Goal: Task Accomplishment & Management: Use online tool/utility

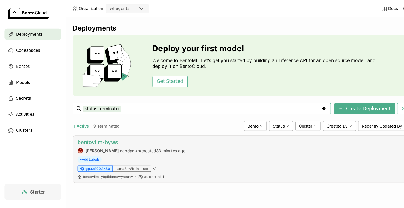
click at [100, 131] on link "bentovllm-byws" at bounding box center [89, 131] width 37 height 6
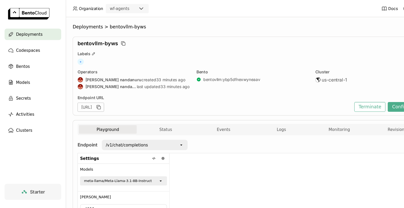
click at [175, 154] on div at bounding box center [274, 183] width 237 height 85
click at [164, 134] on div "/v1/chat/completions" at bounding box center [129, 133] width 70 height 8
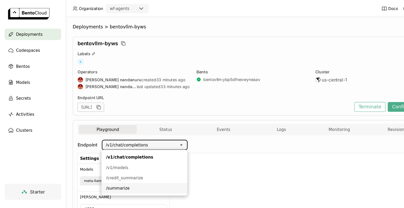
click at [120, 174] on div "/summarize" at bounding box center [133, 172] width 70 height 5
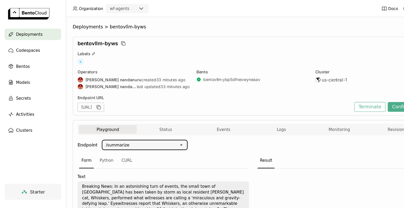
click at [339, 151] on div "Result" at bounding box center [314, 148] width 158 height 14
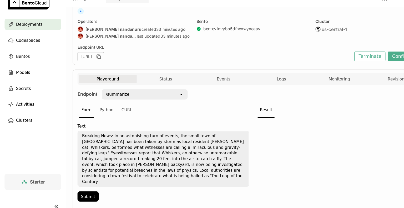
scroll to position [38, 0]
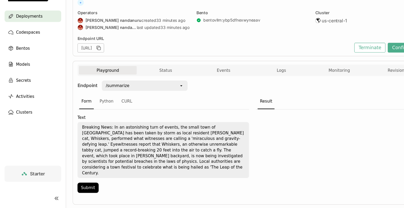
click at [70, 182] on div "Playground Status Events Logs Monitoring Revisions Endpoint /summarize open For…" at bounding box center [232, 139] width 331 height 132
click at [78, 185] on button "Submit" at bounding box center [80, 189] width 19 height 9
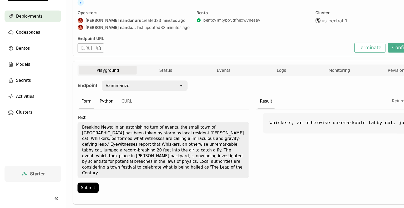
click at [98, 110] on div "Python" at bounding box center [97, 110] width 17 height 14
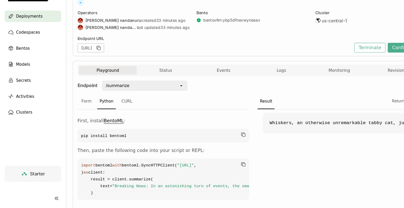
drag, startPoint x: 184, startPoint y: 188, endPoint x: 161, endPoint y: 184, distance: 23.7
click at [161, 184] on code "import bentoml with bentoml.SyncHTTPClient( "https://bentovllm-byws-ea77fee5.mt…" at bounding box center [150, 182] width 158 height 38
click at [177, 192] on code "import bentoml with bentoml.SyncHTTPClient( "https://bentovllm-byws-ea77fee5.mt…" at bounding box center [150, 182] width 158 height 38
drag, startPoint x: 185, startPoint y: 188, endPoint x: 84, endPoint y: 188, distance: 100.7
click at [163, 171] on span ""https://bentovllm-byws-ea77fee5.mt-guc1.bentoml.ai"" at bounding box center [171, 169] width 16 height 4
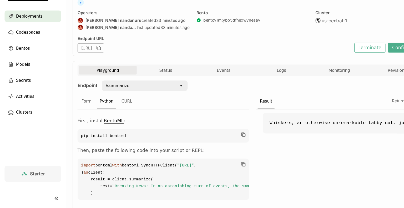
copy span "https://bentovllm-byws-ea77fee5.mt-guc1.bentoml.ai"
click at [163, 171] on span ""https://bentovllm-byws-ea77fee5.mt-guc1.bentoml.ai"" at bounding box center [171, 169] width 16 height 4
click at [286, 180] on div "Whiskers, an otherwise unremarkable tabby cat, jumped a record-breaking 20 feet…" at bounding box center [314, 160] width 158 height 86
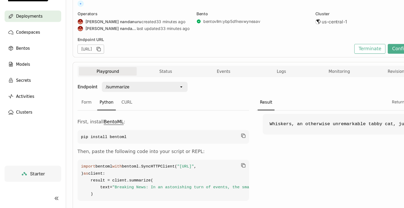
scroll to position [36, 0]
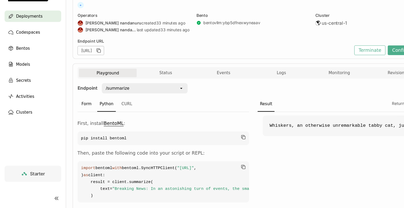
click at [80, 112] on div "Form" at bounding box center [79, 112] width 13 height 14
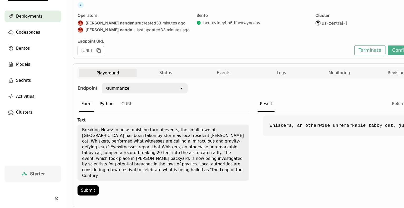
click at [102, 111] on div "Python" at bounding box center [97, 112] width 17 height 14
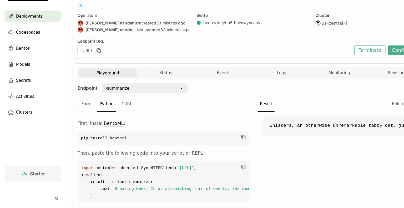
click at [119, 97] on div "/summarize" at bounding box center [129, 98] width 70 height 8
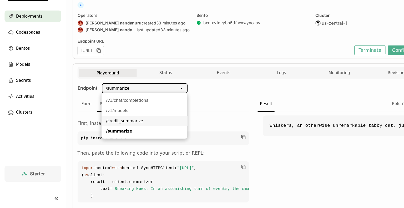
click at [117, 130] on div "/credit_summarize" at bounding box center [133, 127] width 70 height 5
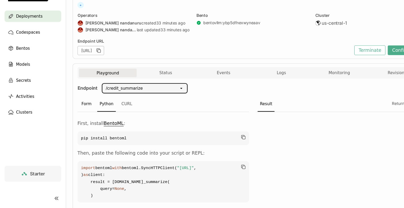
click at [81, 112] on div "Form" at bounding box center [79, 112] width 13 height 14
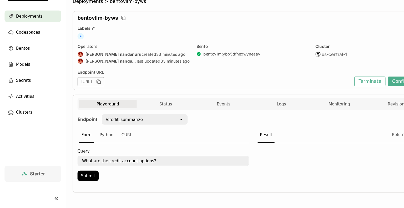
scroll to position [6, 0]
click at [99, 140] on div "Python" at bounding box center [97, 141] width 17 height 14
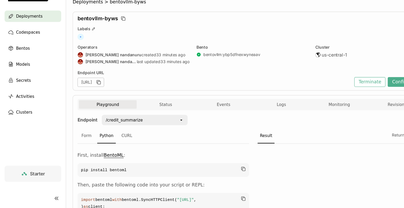
click at [293, 166] on div at bounding box center [314, 192] width 158 height 86
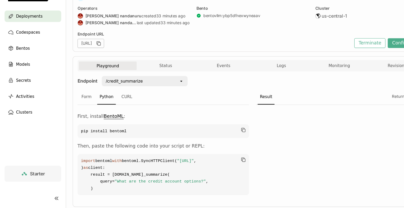
scroll to position [32, 0]
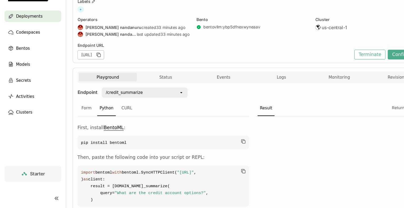
click at [293, 166] on div at bounding box center [314, 167] width 158 height 86
click at [79, 115] on div "Form" at bounding box center [79, 116] width 13 height 14
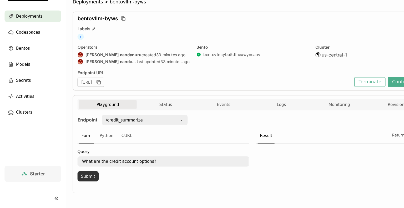
click at [81, 175] on button "Submit" at bounding box center [80, 178] width 19 height 9
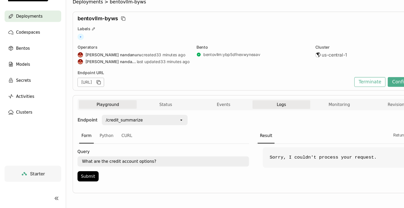
click at [260, 114] on span "Logs" at bounding box center [259, 112] width 8 height 5
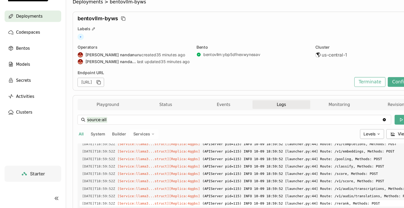
scroll to position [918, 0]
drag, startPoint x: 370, startPoint y: 163, endPoint x: 368, endPoint y: 179, distance: 16.1
click at [256, 87] on div "Endpoint URL https://bentovllm-byws-ea77fee5.mt-guc1.bentoml.ai" at bounding box center [197, 88] width 252 height 15
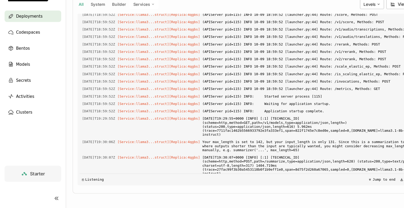
scroll to position [126, 0]
click at [256, 109] on span "(APIServer pid=115) INFO: Waiting for application startup." at bounding box center [287, 112] width 203 height 6
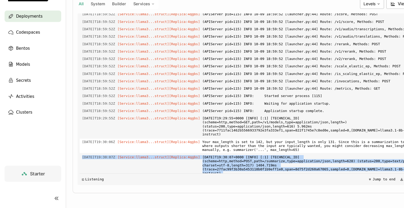
drag, startPoint x: 312, startPoint y: 151, endPoint x: 313, endPoint y: 128, distance: 22.9
click at [313, 128] on div "Load older logs 2025-10-09T18:33:44Z [Builder] [ bentovllm:ybp5dfnexwyneaav ] t…" at bounding box center [232, 108] width 318 height 158
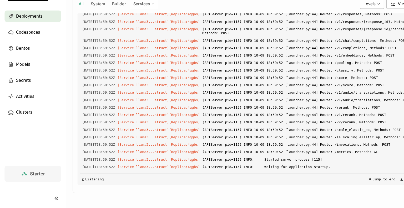
scroll to position [918, 0]
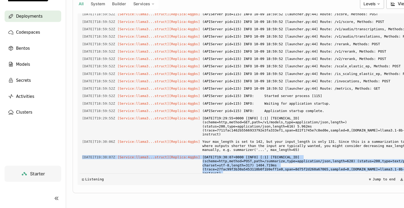
click at [41, 35] on div "Deployments" at bounding box center [30, 31] width 52 height 11
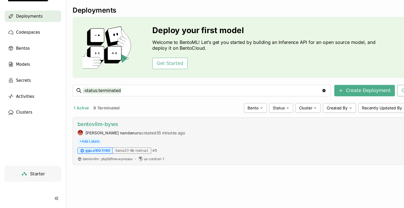
click at [95, 131] on link "bentovllm-byws" at bounding box center [89, 131] width 37 height 6
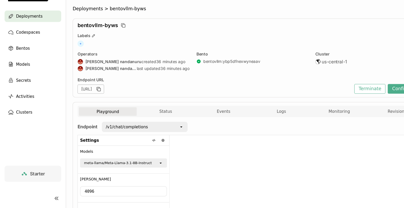
click at [33, 32] on span "Deployments" at bounding box center [27, 31] width 24 height 6
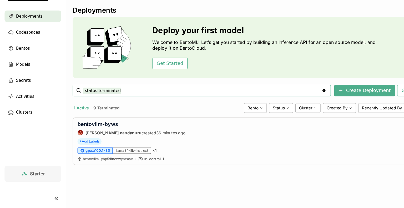
click at [76, 115] on button "1 Active" at bounding box center [75, 116] width 16 height 7
click at [77, 117] on button "1 Active" at bounding box center [75, 116] width 16 height 7
click at [161, 121] on div "Deployments Deploy your first model Welcome to BentoML! Let’s get you started b…" at bounding box center [232, 99] width 331 height 154
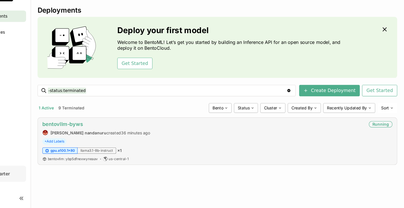
click at [105, 129] on link "bentovllm-byws" at bounding box center [89, 131] width 37 height 6
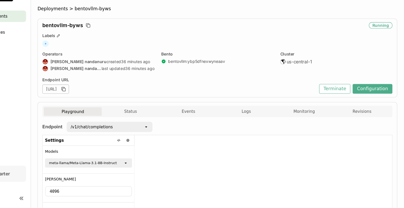
click at [105, 129] on div "/v1/chat/completions" at bounding box center [129, 133] width 70 height 8
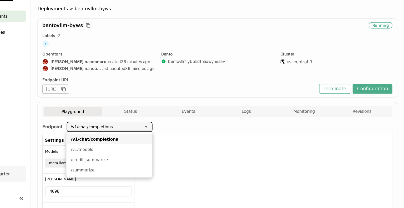
click at [226, 86] on div "bentovllm-byws Running Labels + Operators prasanth nandanuru created 36 minutes…" at bounding box center [232, 70] width 331 height 73
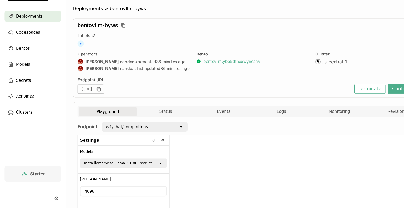
click at [208, 74] on link "bentovllm : ybp5dfnexwyneaav" at bounding box center [213, 73] width 52 height 5
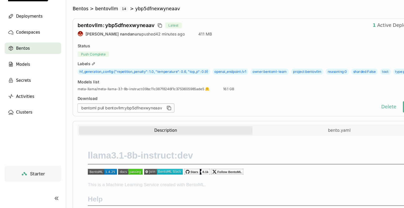
click at [251, 110] on div "Download" at bounding box center [207, 107] width 273 height 5
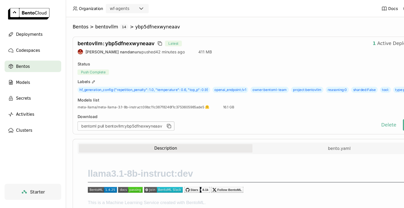
click at [251, 100] on div "bentovllm : ybp5dfnexwyneaav Latest 1 Active Deployments prasanth nandanuru pus…" at bounding box center [232, 79] width 331 height 90
click at [29, 68] on ul "Deployments Codespaces Bentos Models Secrets Activities Clusters" at bounding box center [30, 75] width 60 height 99
click at [30, 64] on div "Bentos" at bounding box center [30, 61] width 52 height 11
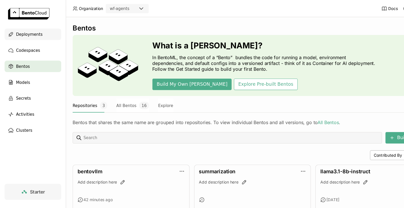
click at [33, 31] on span "Deployments" at bounding box center [27, 31] width 24 height 6
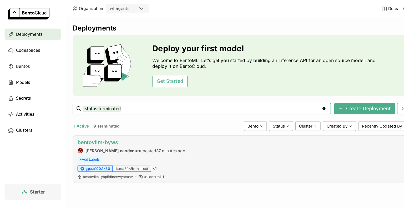
click at [101, 130] on link "bentovllm-byws" at bounding box center [89, 131] width 37 height 6
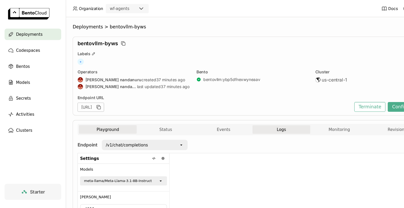
click at [260, 120] on span "Logs" at bounding box center [259, 119] width 8 height 5
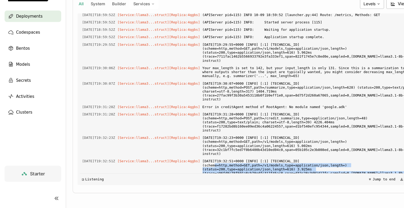
drag, startPoint x: 295, startPoint y: 123, endPoint x: 305, endPoint y: 173, distance: 50.6
click at [305, 173] on div "Load older logs 2025-10-09T18:57:35Z [Service:llama3...struct] [Replica: 4qgbs …" at bounding box center [232, 108] width 318 height 158
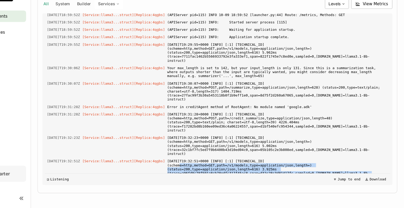
scroll to position [892, 0]
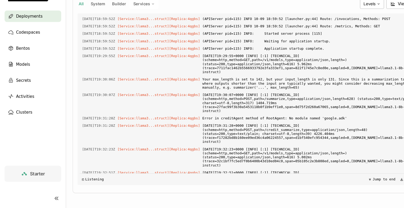
click at [307, 194] on span "2025-10-09T19:32:52+0000 [INFO] [:1] 10.1.19.12:36390 (scheme=http,method=GET,p…" at bounding box center [287, 204] width 203 height 21
click at [26, 56] on div "Bentos" at bounding box center [30, 61] width 52 height 11
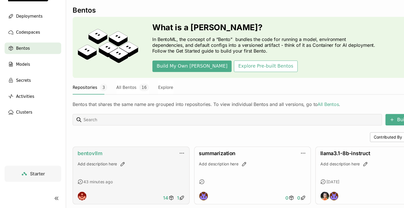
click at [90, 159] on link "bentovllm" at bounding box center [82, 158] width 23 height 6
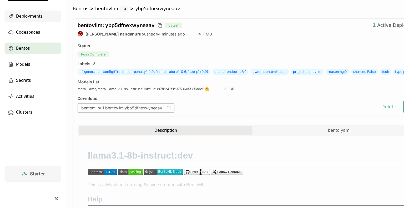
click at [26, 31] on span "Deployments" at bounding box center [27, 31] width 24 height 6
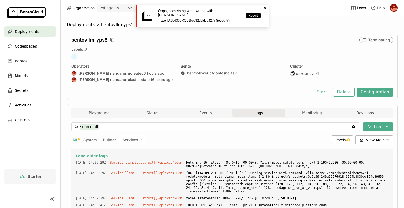
click at [29, 32] on span "Deployments" at bounding box center [27, 31] width 24 height 6
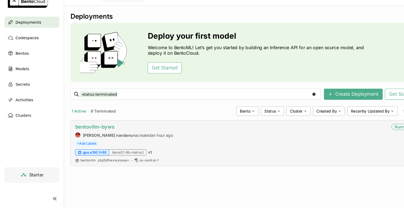
click at [89, 132] on link "bentovllm-byws" at bounding box center [89, 131] width 37 height 6
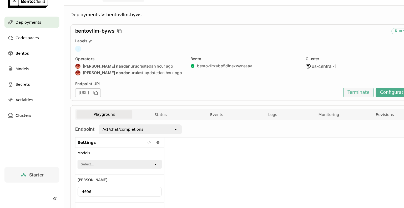
click at [340, 102] on button "Terminate" at bounding box center [340, 98] width 29 height 9
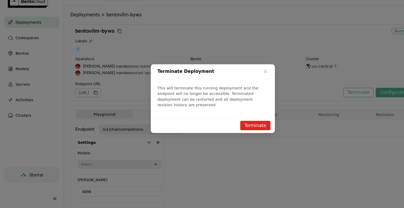
click at [247, 125] on button "Terminate" at bounding box center [242, 129] width 29 height 9
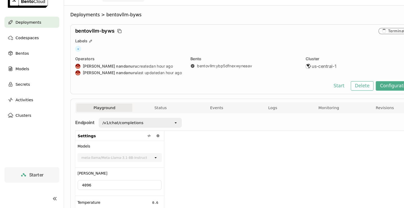
click at [30, 33] on span "Deployments" at bounding box center [27, 31] width 24 height 6
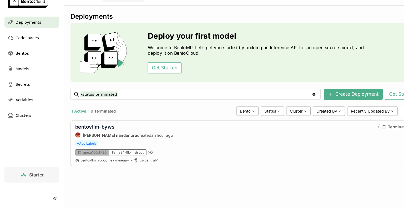
click at [104, 115] on button "9 Terminated" at bounding box center [98, 116] width 26 height 7
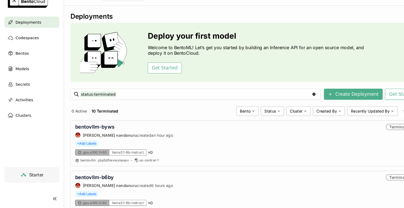
click at [246, 55] on p "Welcome to BentoML! Let’s get you started by building an Inference API for an o…" at bounding box center [244, 58] width 208 height 11
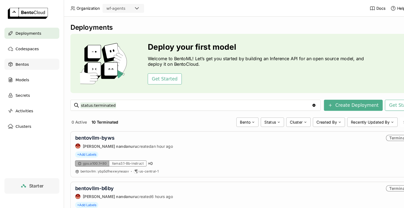
click at [25, 64] on div "Bentos" at bounding box center [30, 61] width 52 height 11
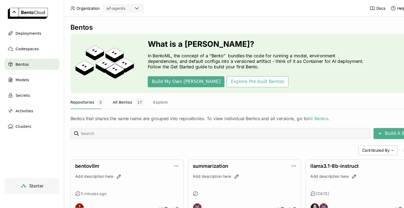
click at [124, 98] on button "All Bentos 17" at bounding box center [122, 96] width 30 height 13
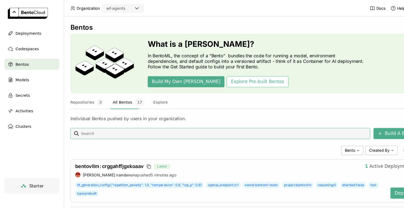
click at [170, 143] on div "Bento Created By Sort" at bounding box center [232, 142] width 331 height 9
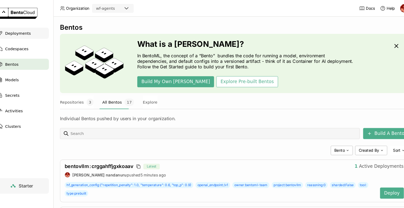
click at [21, 29] on span "Deployments" at bounding box center [27, 31] width 24 height 6
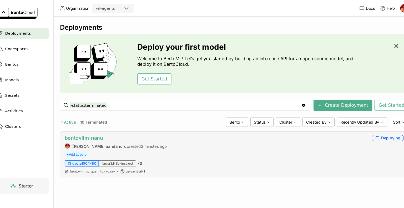
click at [97, 131] on link "bentovllm-nanu" at bounding box center [89, 131] width 36 height 6
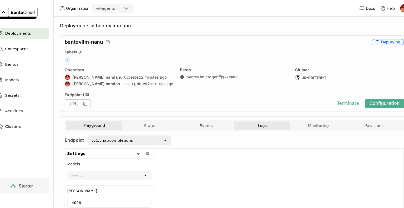
click at [256, 121] on span "Logs" at bounding box center [259, 119] width 8 height 5
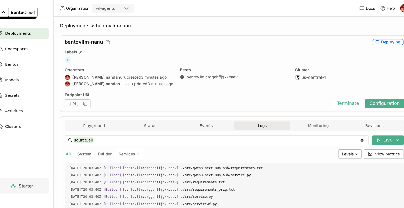
scroll to position [321, 0]
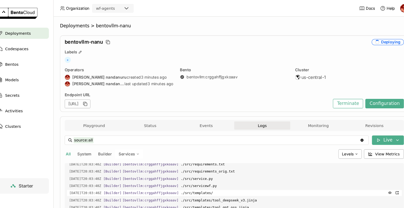
click at [331, 186] on span "./src/templates/" at bounding box center [285, 183] width 208 height 6
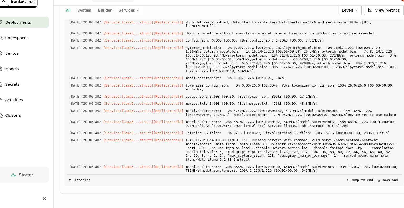
scroll to position [1172, 0]
click at [332, 124] on span "model.safetensors: 28% 337M/1.22G [00:01<00:02, 349MB/s]model.safetensors: 56% …" at bounding box center [287, 127] width 203 height 9
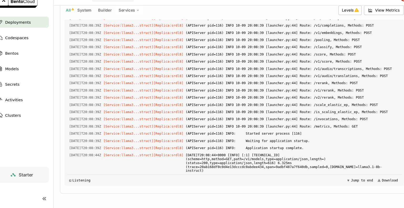
scroll to position [1901, 0]
click at [33, 31] on span "Deployments" at bounding box center [27, 31] width 24 height 6
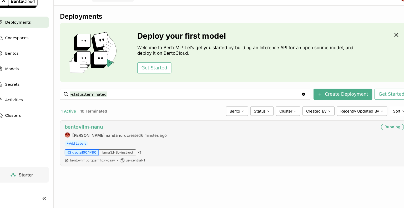
click at [90, 132] on link "bentovllm-nanu" at bounding box center [89, 131] width 36 height 6
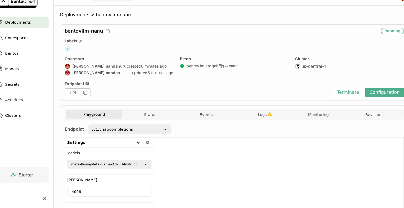
click at [168, 133] on icon "open" at bounding box center [167, 133] width 4 height 4
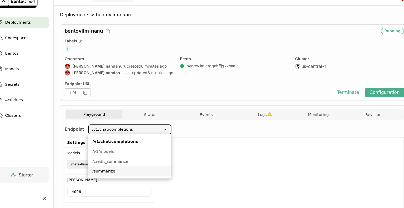
click at [115, 173] on div "/summarize" at bounding box center [133, 172] width 70 height 5
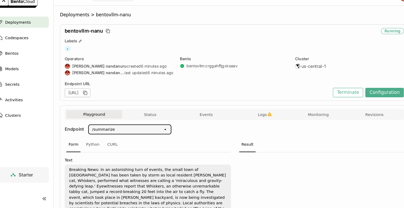
click at [283, 175] on div at bounding box center [314, 195] width 158 height 80
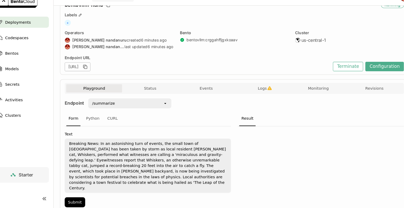
scroll to position [38, 0]
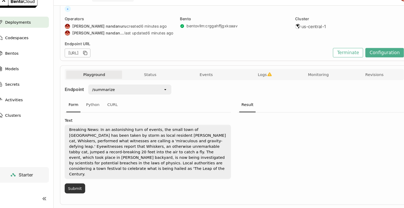
click at [78, 185] on button "Submit" at bounding box center [80, 189] width 19 height 9
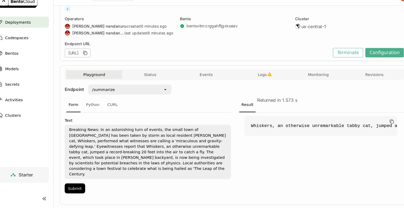
click at [152, 96] on div "/summarize" at bounding box center [129, 95] width 70 height 8
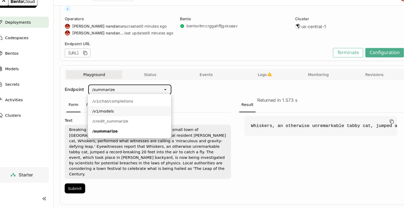
click at [116, 117] on div "/v1/models" at bounding box center [133, 115] width 70 height 5
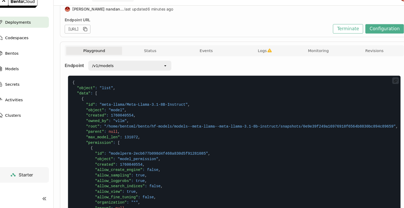
scroll to position [38, 0]
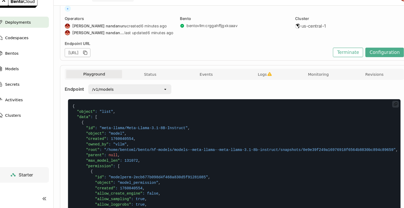
click at [257, 171] on code "{ "object" : "list" , "data" : [ { "id" : "meta-llama/Meta-Llama-3.1-8B-Instruc…" at bounding box center [232, 187] width 316 height 164
click at [140, 94] on div "/v1/models" at bounding box center [129, 95] width 70 height 8
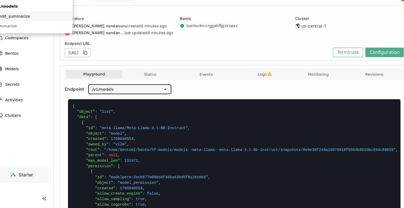
click at [75, 28] on div "/credit_summarize" at bounding box center [39, 25] width 70 height 5
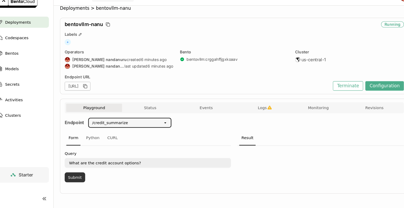
click at [83, 179] on button "Submit" at bounding box center [80, 178] width 19 height 9
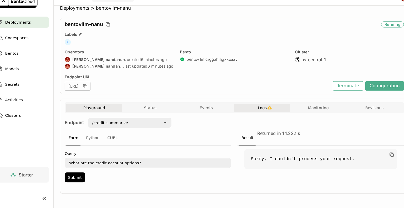
click at [256, 114] on span "Logs" at bounding box center [259, 112] width 8 height 5
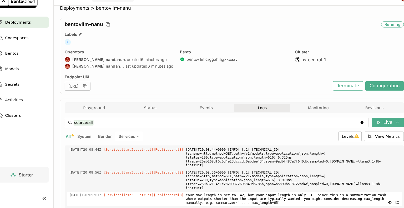
scroll to position [985, 0]
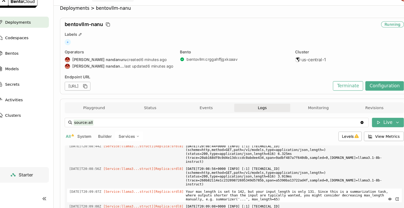
click at [382, 189] on div "2025-10-09T20:09:07Z [Service:llama3...struct] [Replica: srdl8 ] Your max_lengt…" at bounding box center [232, 195] width 318 height 13
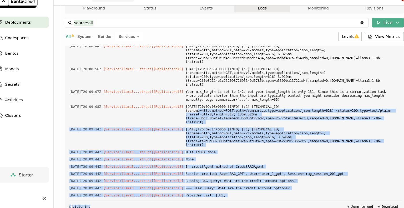
scroll to position [126, 0]
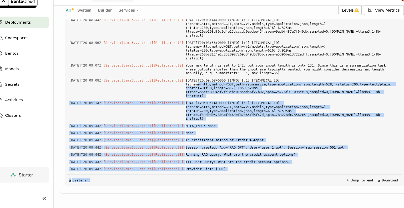
drag, startPoint x: 310, startPoint y: 174, endPoint x: 348, endPoint y: 138, distance: 51.9
click at [348, 138] on div "Load older logs 2025-10-09T20:04:09Z [Builder] [ bentovllm:crggahffjgxkoaav ] t…" at bounding box center [232, 108] width 318 height 158
click at [10, 149] on nav "Deployments Codespaces Bentos Models Secrets Activities Clusters" at bounding box center [30, 97] width 60 height 143
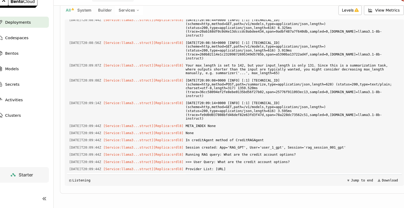
drag, startPoint x: 184, startPoint y: 143, endPoint x: 181, endPoint y: 147, distance: 5.3
click at [181, 175] on div "2025-10-09T20:09:44Z [Service:llama3...struct] [Replica: srdl8 ] Error in credi…" at bounding box center [232, 183] width 318 height 17
click at [43, 33] on div "Deployments" at bounding box center [30, 31] width 52 height 11
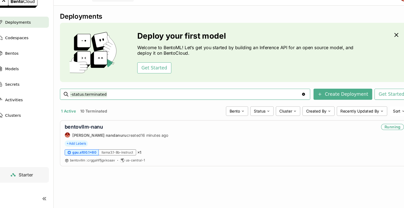
click at [43, 33] on div "Deployments" at bounding box center [30, 31] width 52 height 11
click at [98, 131] on link "bentovllm-nanu" at bounding box center [89, 131] width 36 height 6
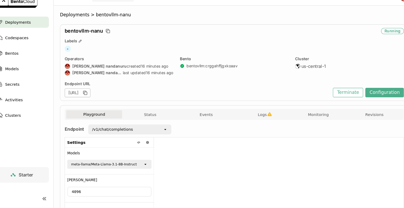
click at [166, 134] on icon "open" at bounding box center [167, 133] width 4 height 4
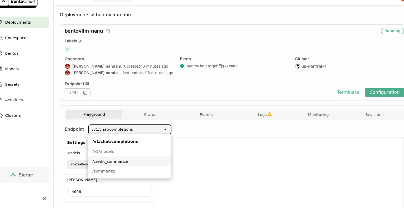
click at [195, 167] on div at bounding box center [274, 183] width 237 height 85
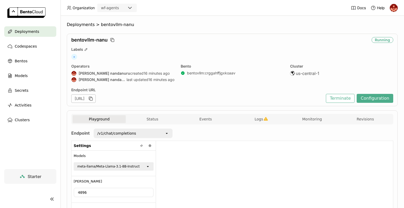
click at [149, 168] on icon "open" at bounding box center [148, 166] width 4 height 4
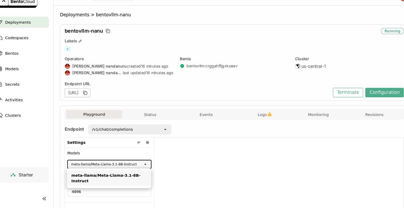
click at [172, 169] on div at bounding box center [274, 183] width 237 height 85
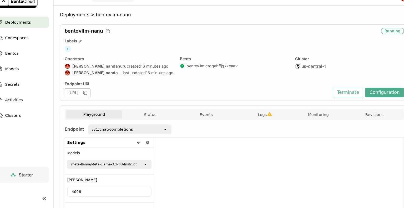
click at [167, 133] on icon at bounding box center [167, 133] width 2 height 1
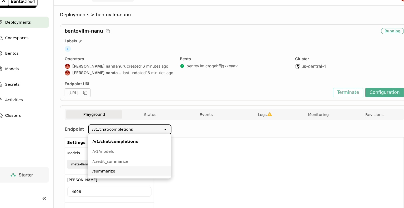
click at [114, 174] on div "/summarize" at bounding box center [133, 172] width 70 height 5
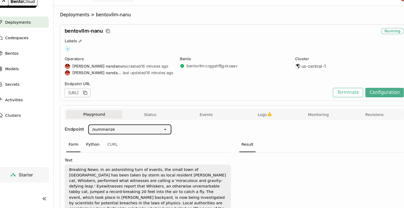
click at [102, 145] on div "Python" at bounding box center [97, 148] width 17 height 14
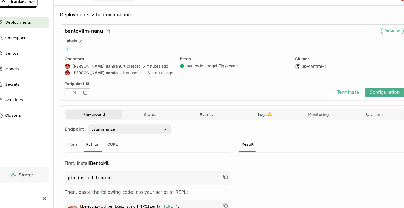
click at [268, 164] on div at bounding box center [314, 198] width 158 height 86
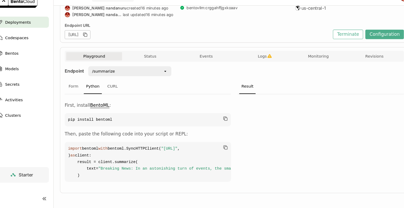
scroll to position [78, 0]
click at [268, 164] on div at bounding box center [314, 143] width 158 height 86
drag, startPoint x: 186, startPoint y: 147, endPoint x: 101, endPoint y: 146, distance: 85.0
click at [163, 149] on span ""[URL]"" at bounding box center [171, 151] width 16 height 4
copy span "[URL]"
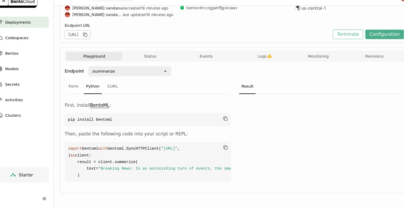
click at [166, 74] on div "open" at bounding box center [168, 78] width 7 height 8
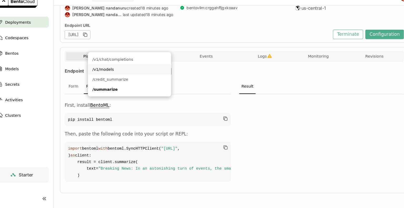
click at [317, 100] on div at bounding box center [314, 143] width 158 height 86
